Goal: Book appointment/travel/reservation

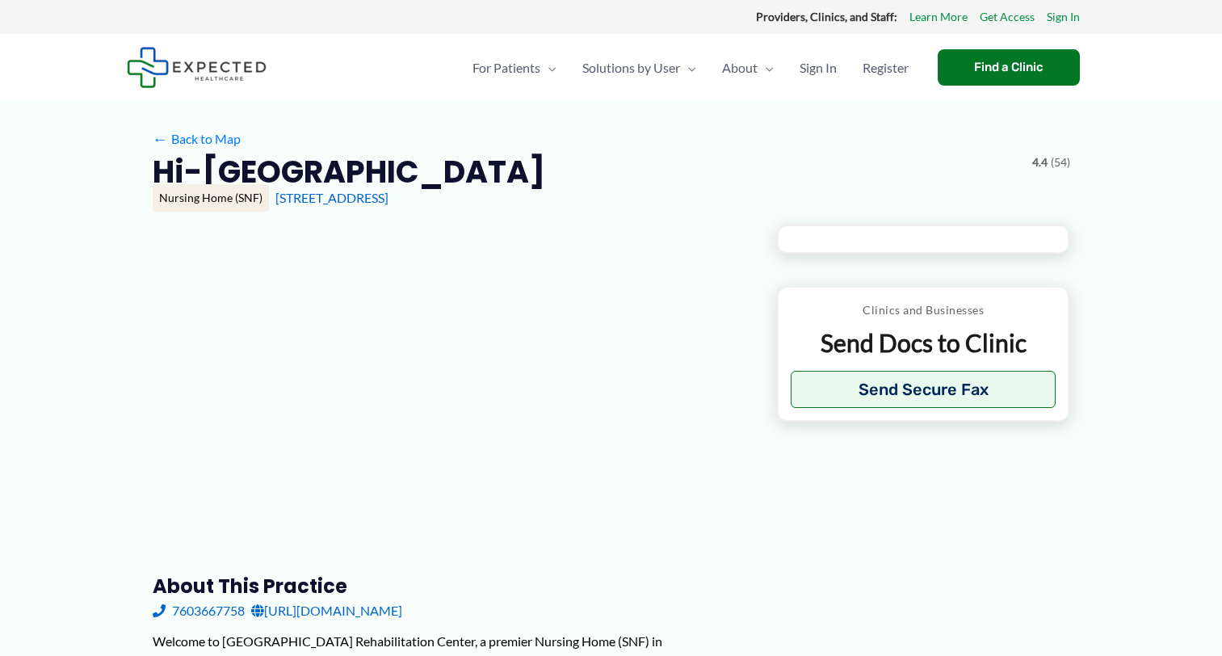
type input "**********"
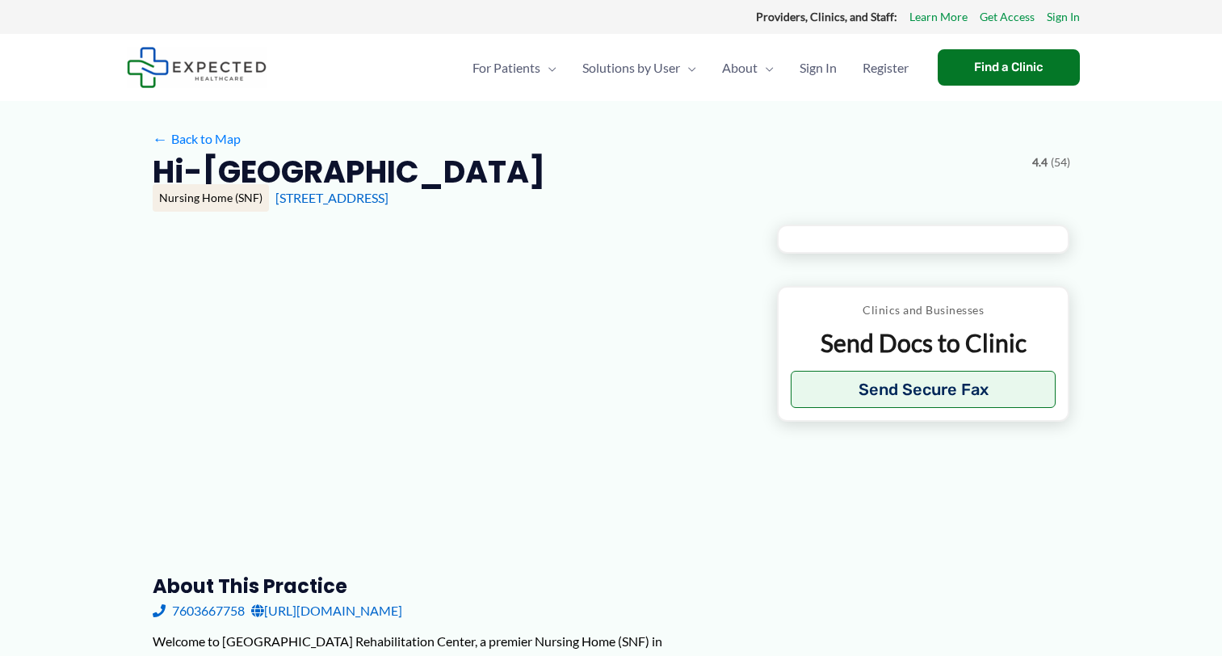
type input "**********"
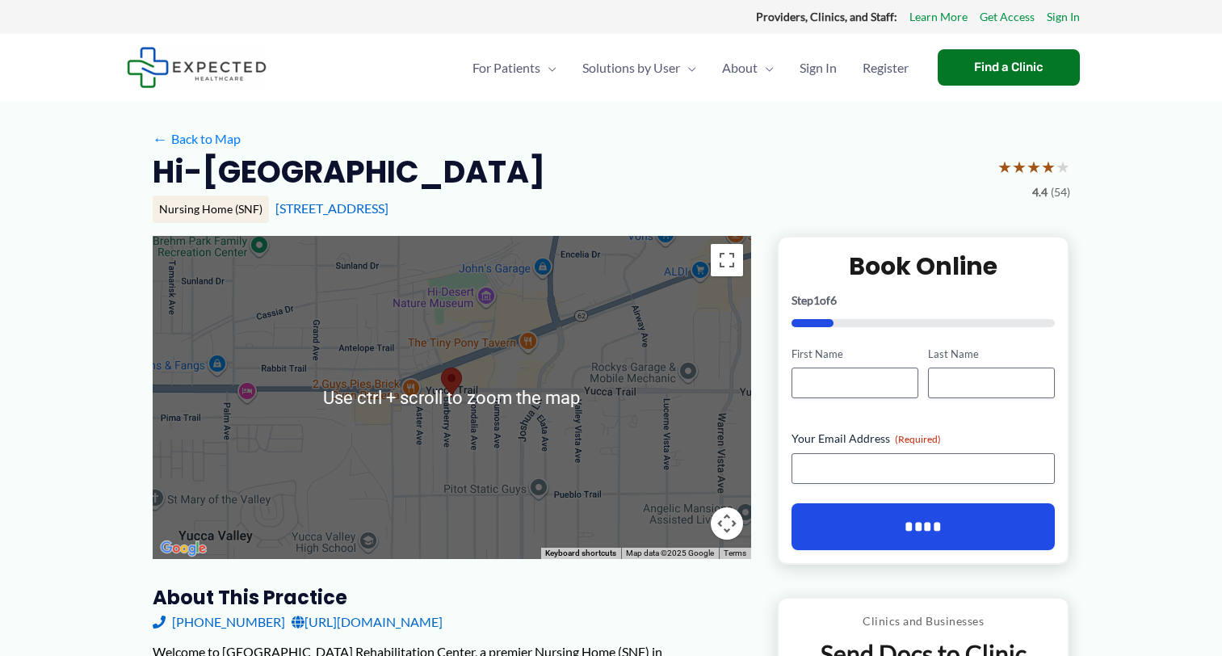
scroll to position [323, 0]
